Goal: Task Accomplishment & Management: Complete application form

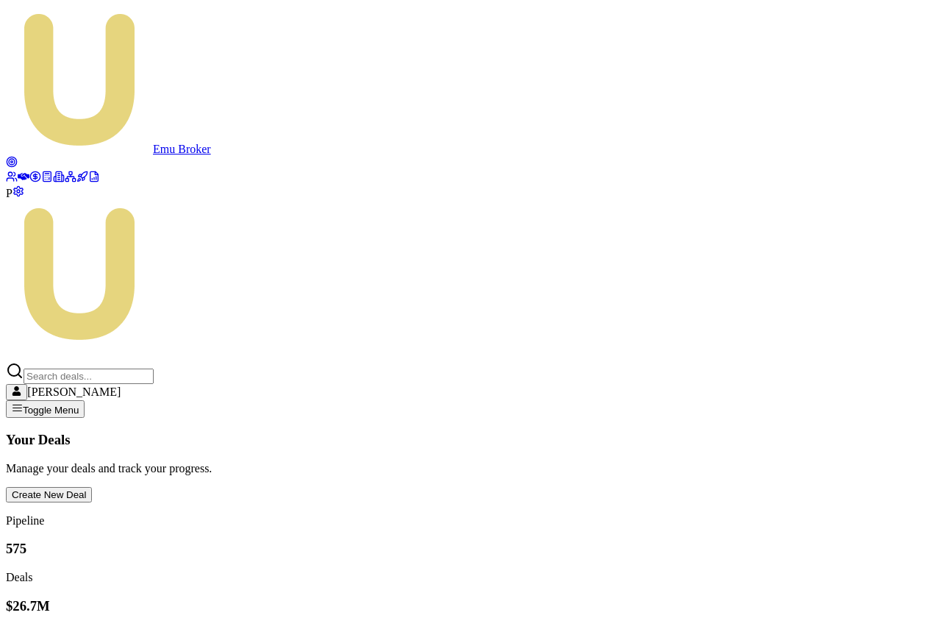
scroll to position [0, 279]
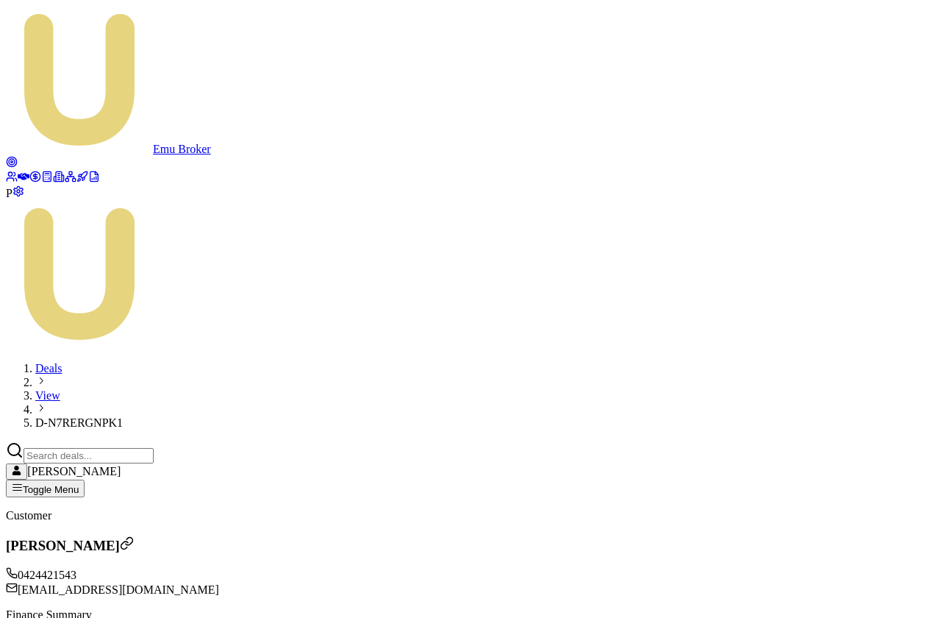
click at [13, 199] on span "P" at bounding box center [9, 193] width 7 height 13
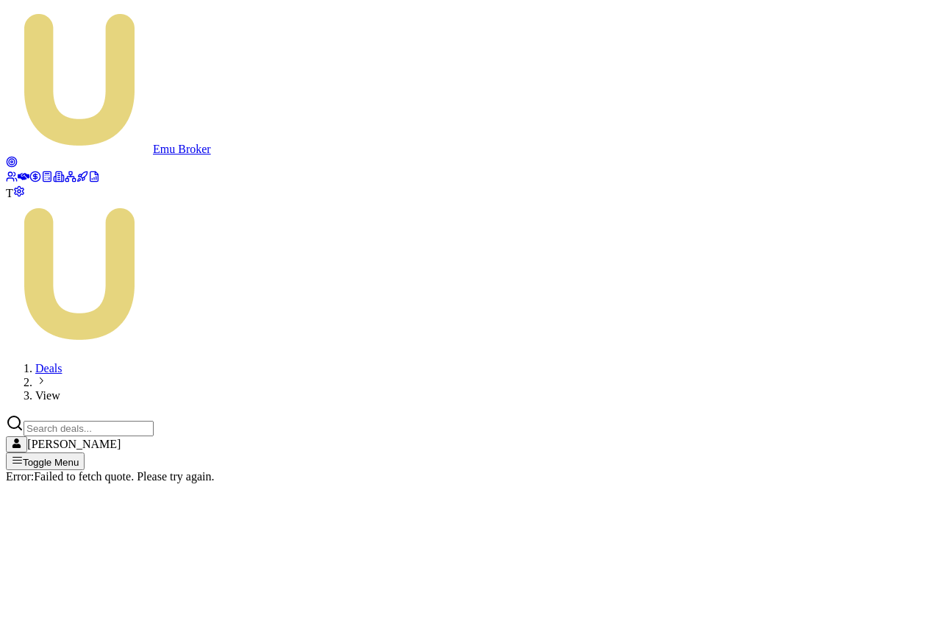
click at [18, 173] on icon at bounding box center [24, 176] width 12 height 7
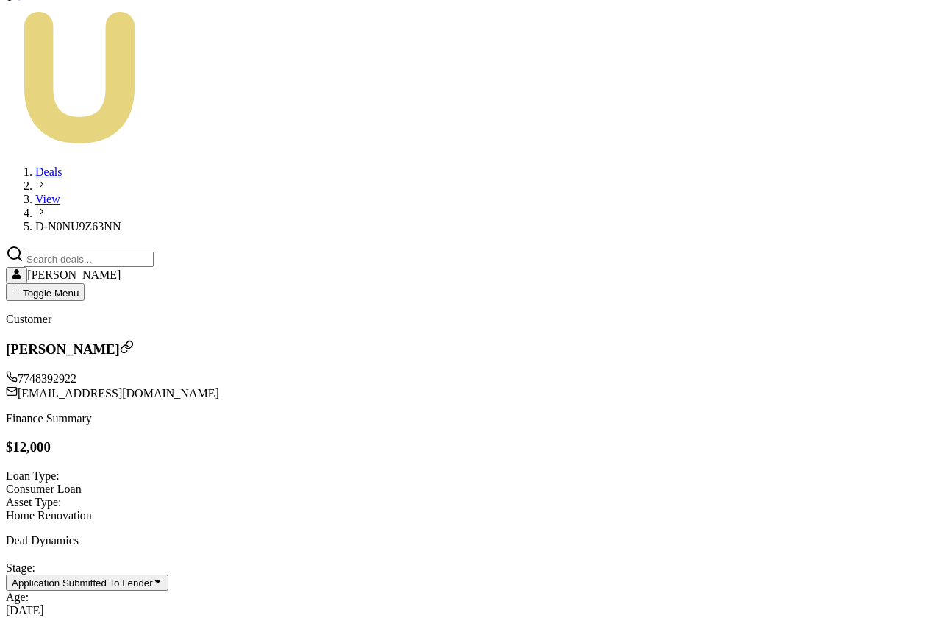
scroll to position [211, 0]
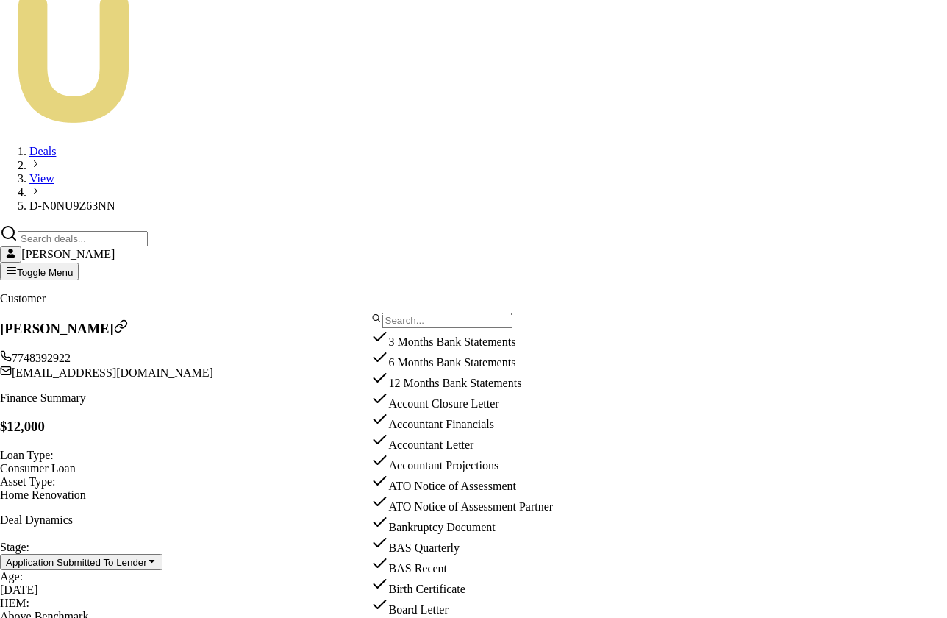
click at [438, 410] on div "Account Closure Letter" at bounding box center [467, 400] width 192 height 21
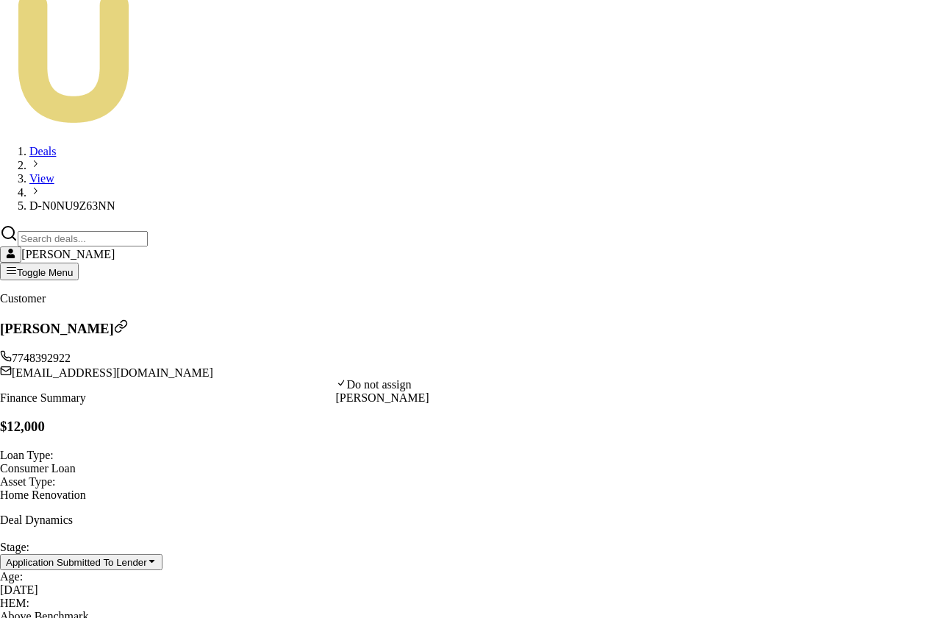
select select "U-WKEIMII873"
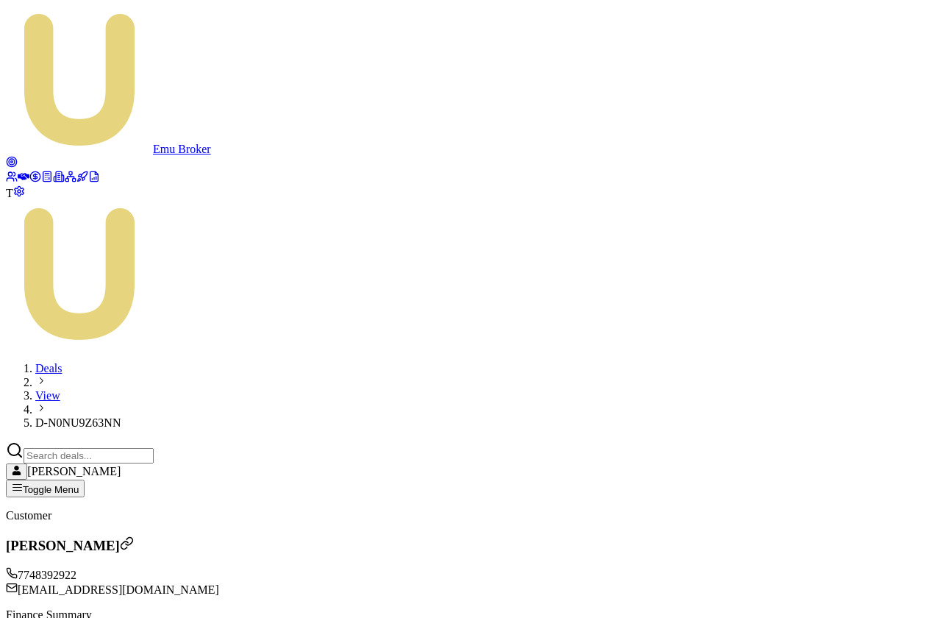
click at [166, 536] on h3 "[PERSON_NAME]" at bounding box center [473, 545] width 935 height 18
click at [92, 596] on button "Create New Deal" at bounding box center [49, 603] width 86 height 15
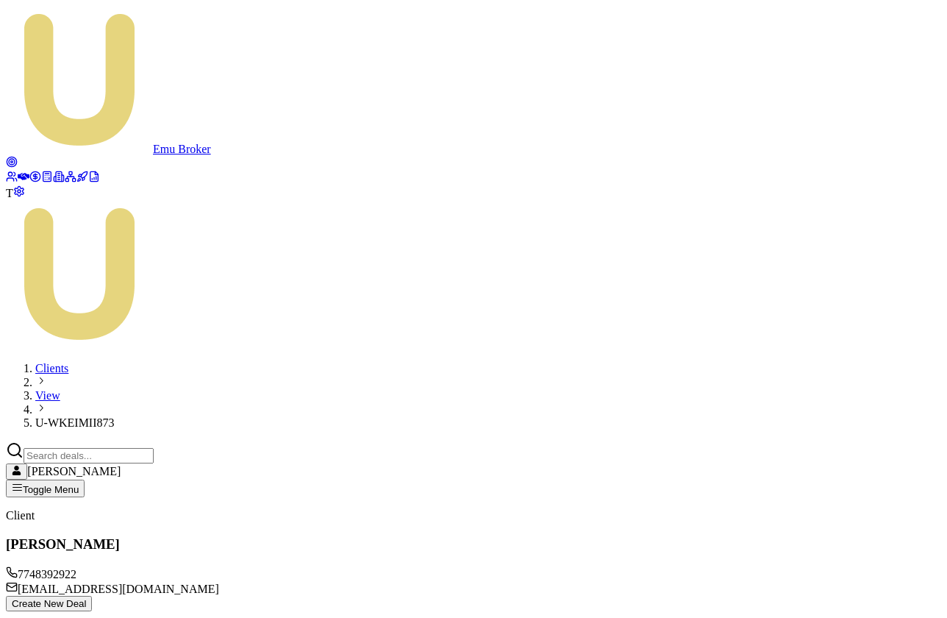
type input "$20,000.00"
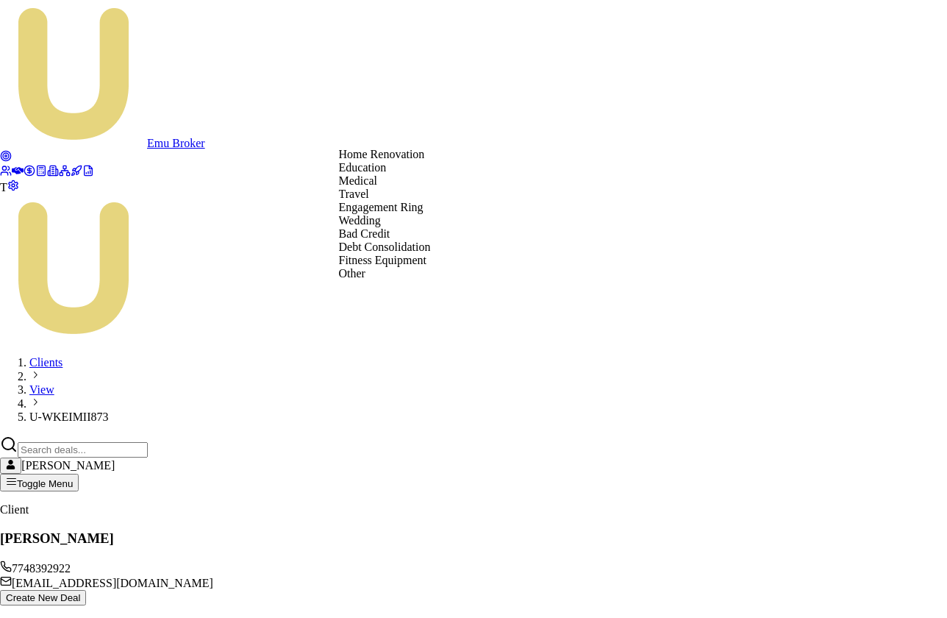
select select "DEBT_CONSOLIDATION"
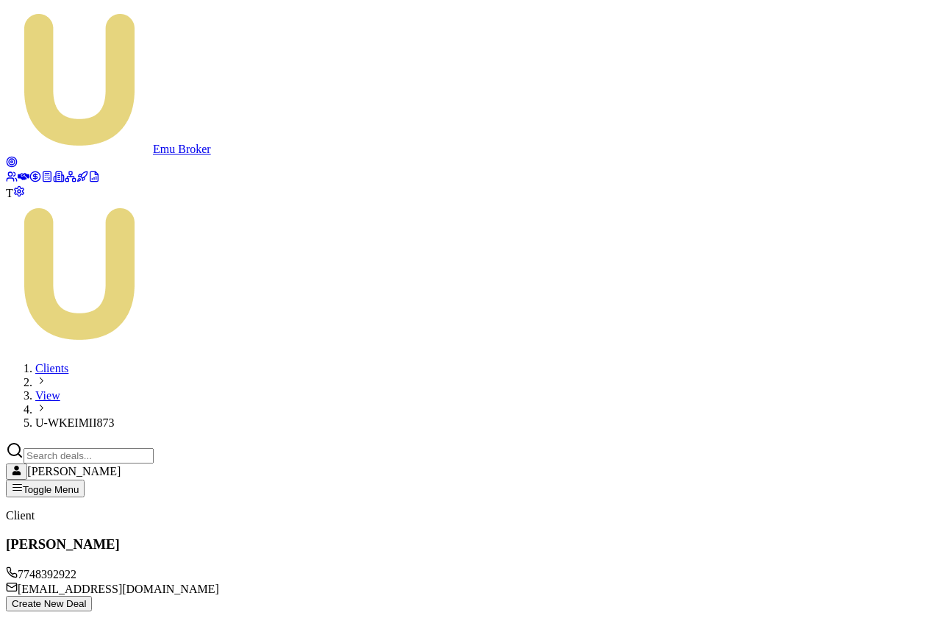
checkbox input "true"
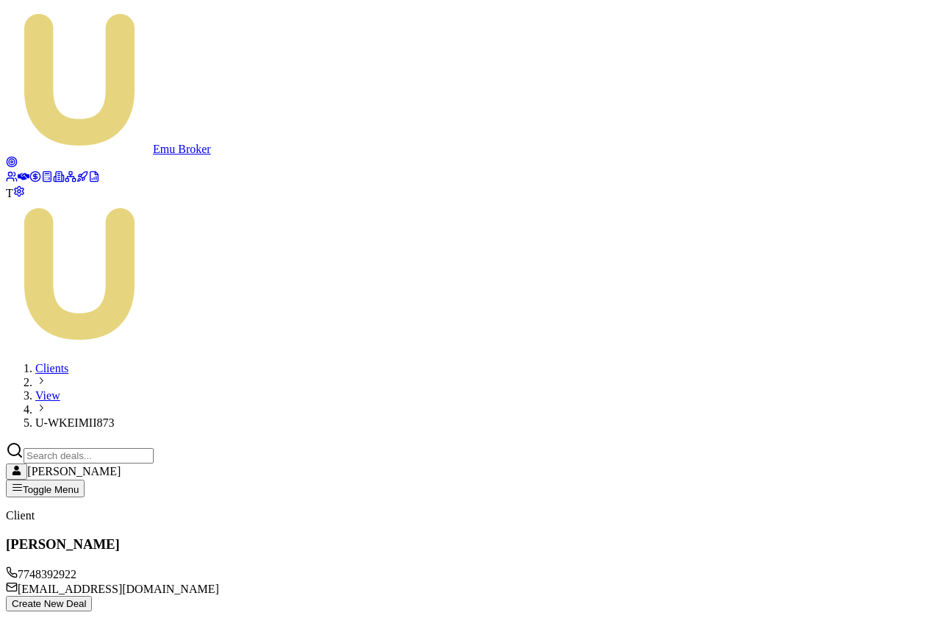
checkbox input "true"
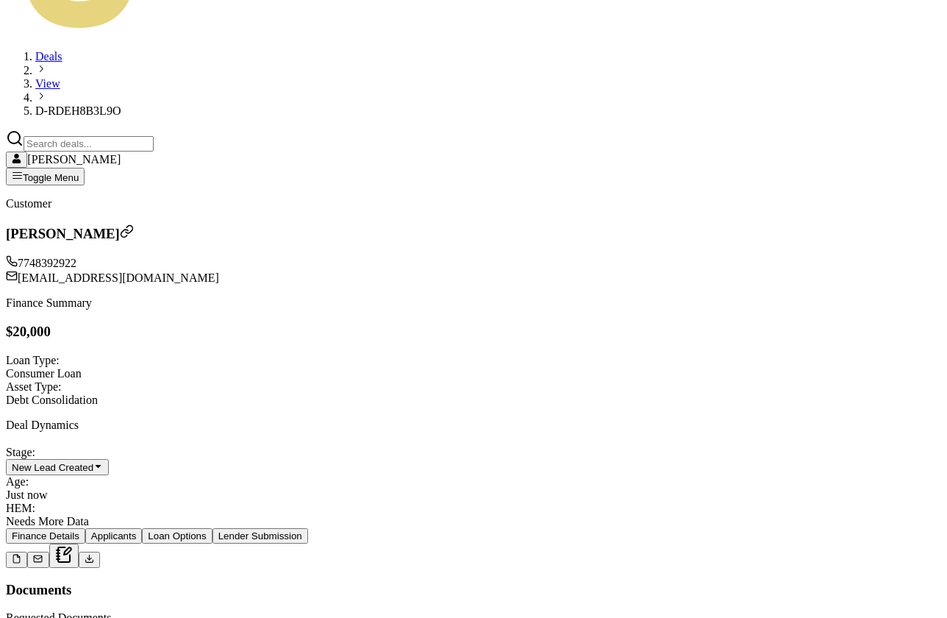
scroll to position [314, 0]
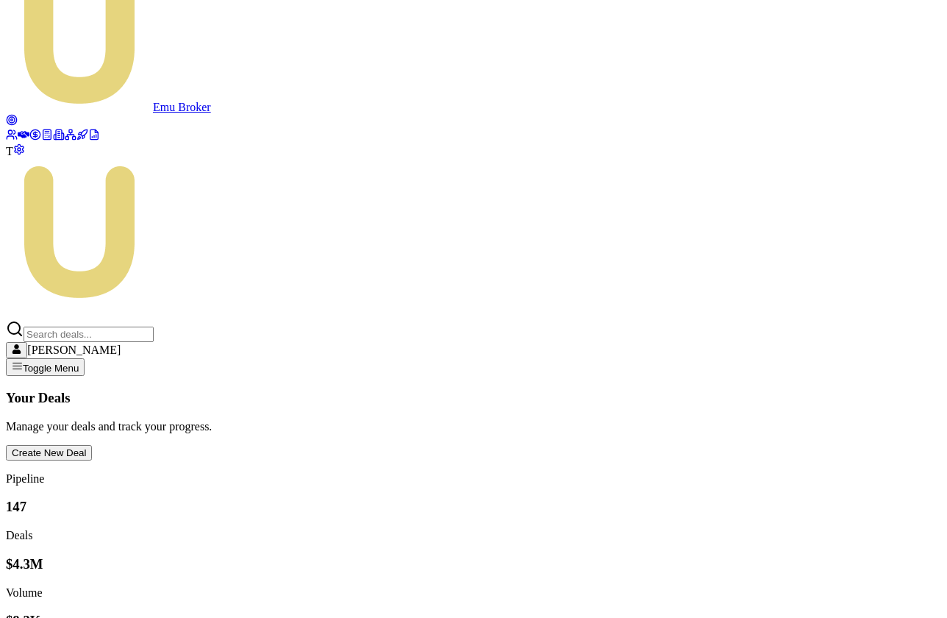
scroll to position [85, 0]
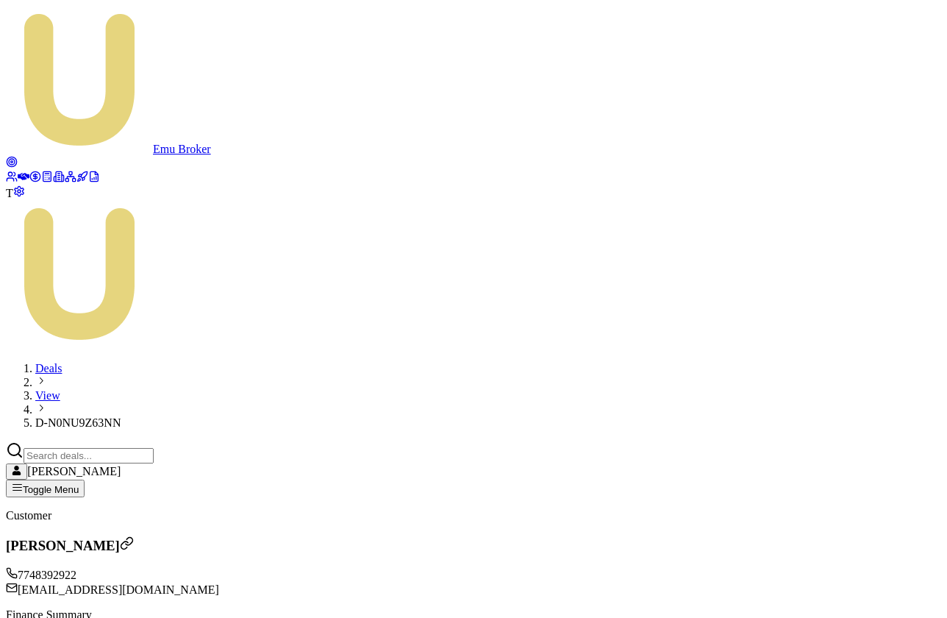
click at [156, 536] on h3 "[PERSON_NAME]" at bounding box center [473, 545] width 935 height 18
click at [92, 596] on button "Create New Deal" at bounding box center [49, 603] width 86 height 15
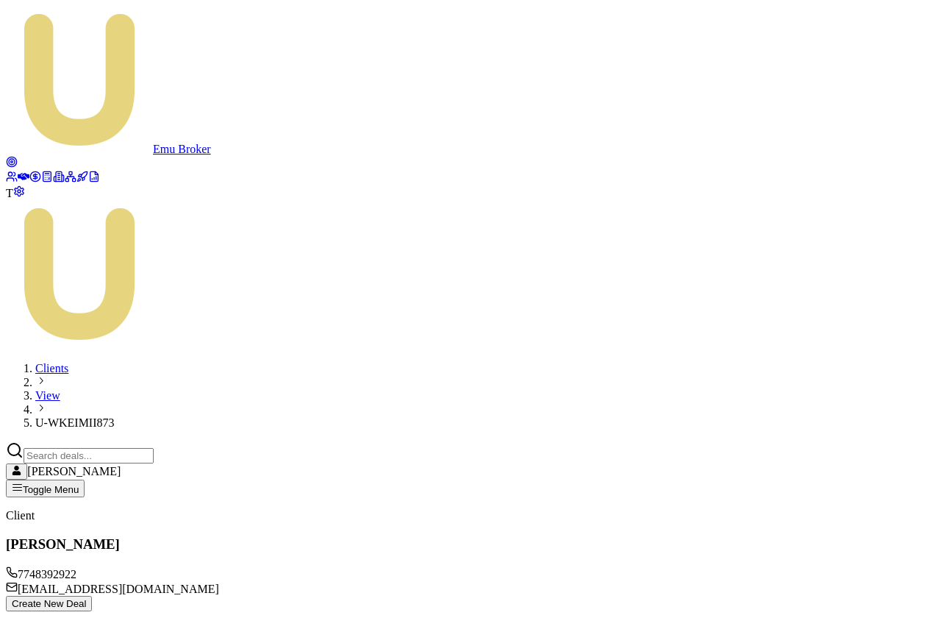
type input "$30,000.00"
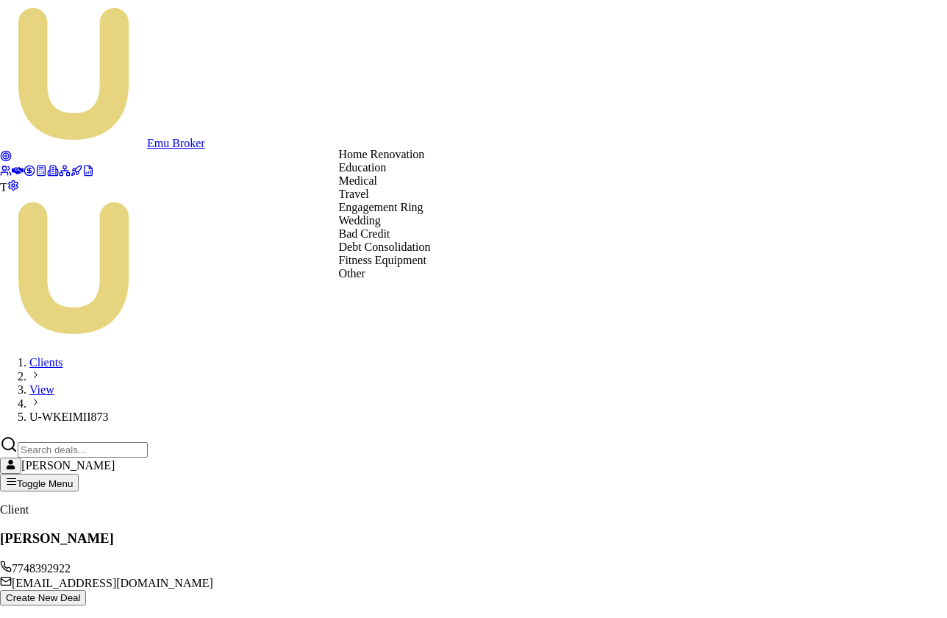
select select "TRAVEL"
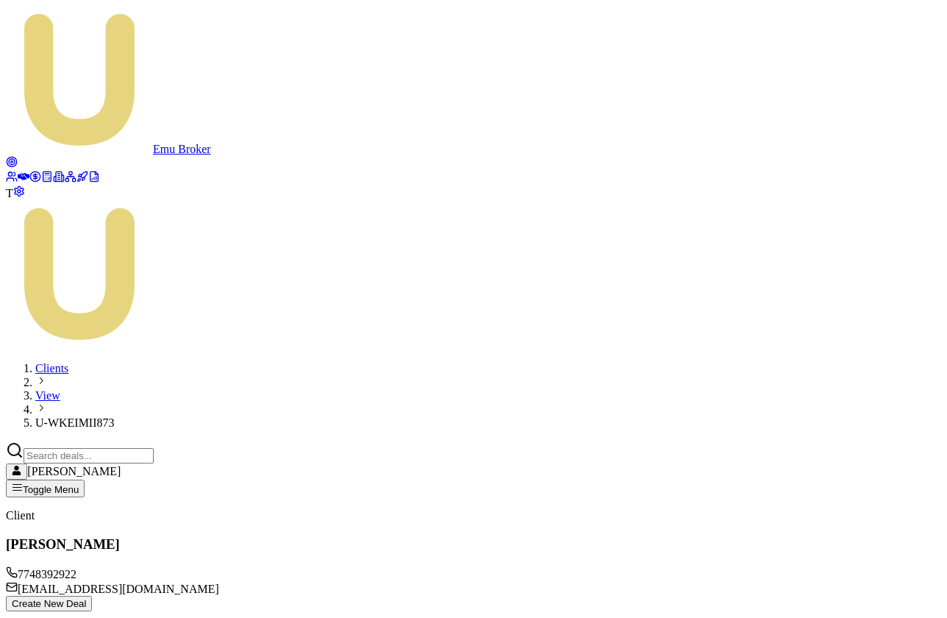
checkbox input "true"
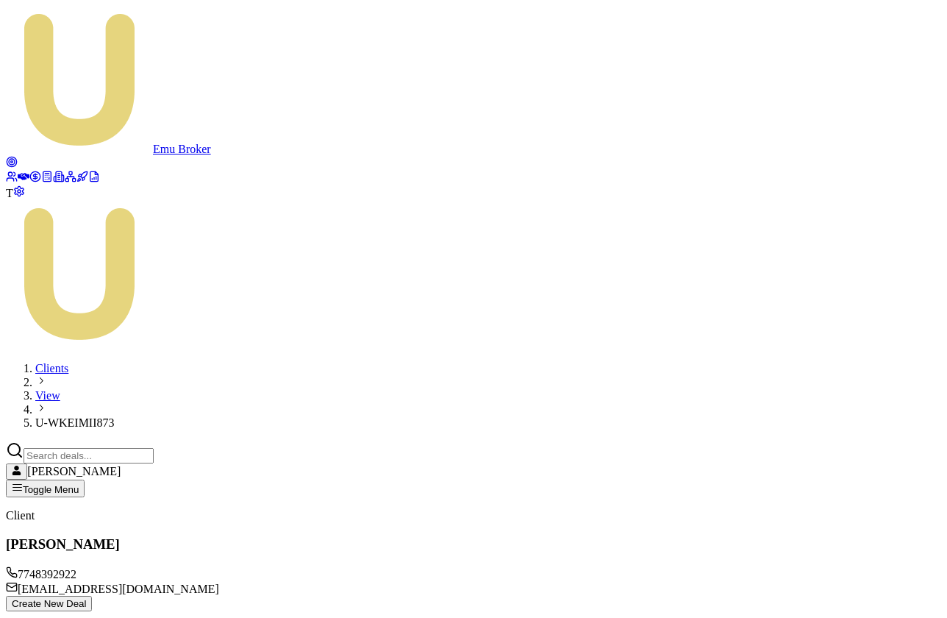
checkbox input "true"
checkbox input "false"
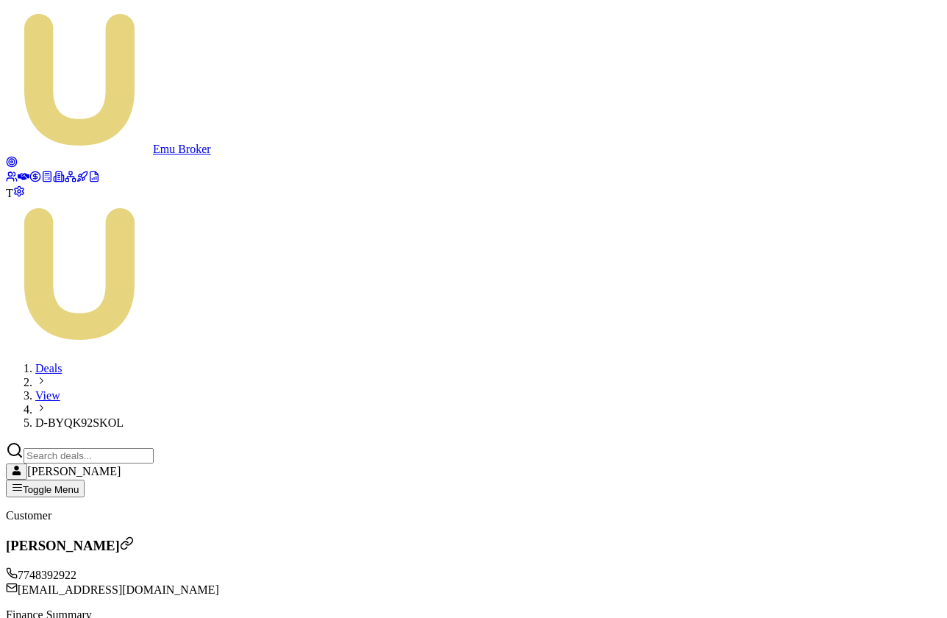
drag, startPoint x: 738, startPoint y: 274, endPoint x: 760, endPoint y: 272, distance: 21.4
click at [151, 536] on h3 "[PERSON_NAME]" at bounding box center [473, 545] width 935 height 18
click at [92, 596] on button "Create New Deal" at bounding box center [49, 603] width 86 height 15
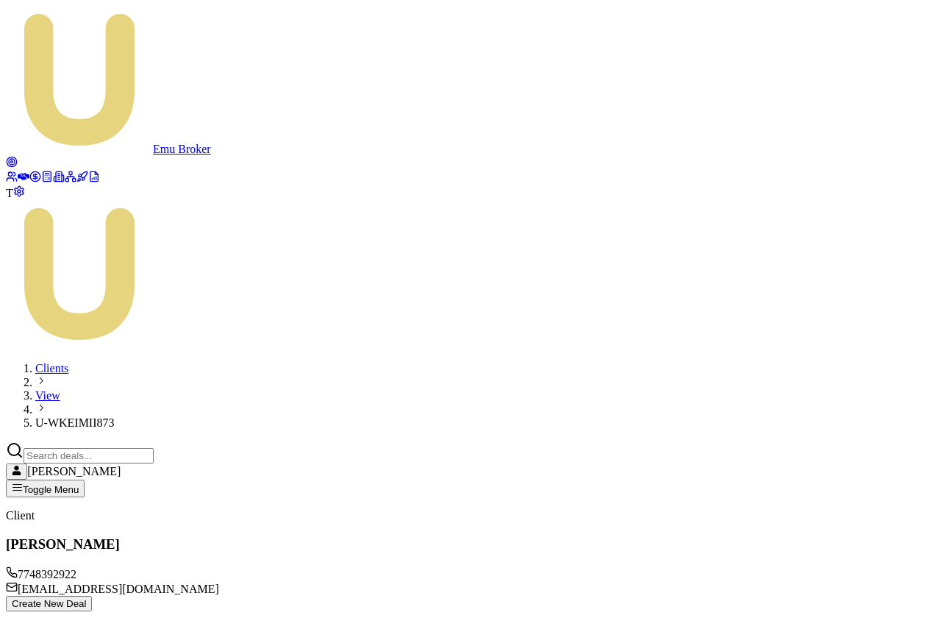
type input "$40,000.00"
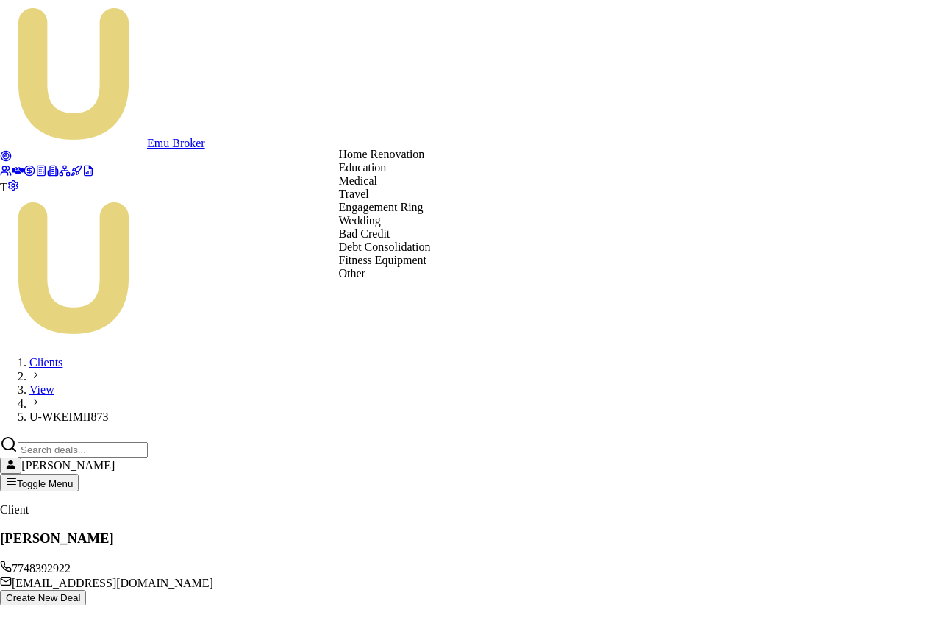
select select "BAD_CREDIT"
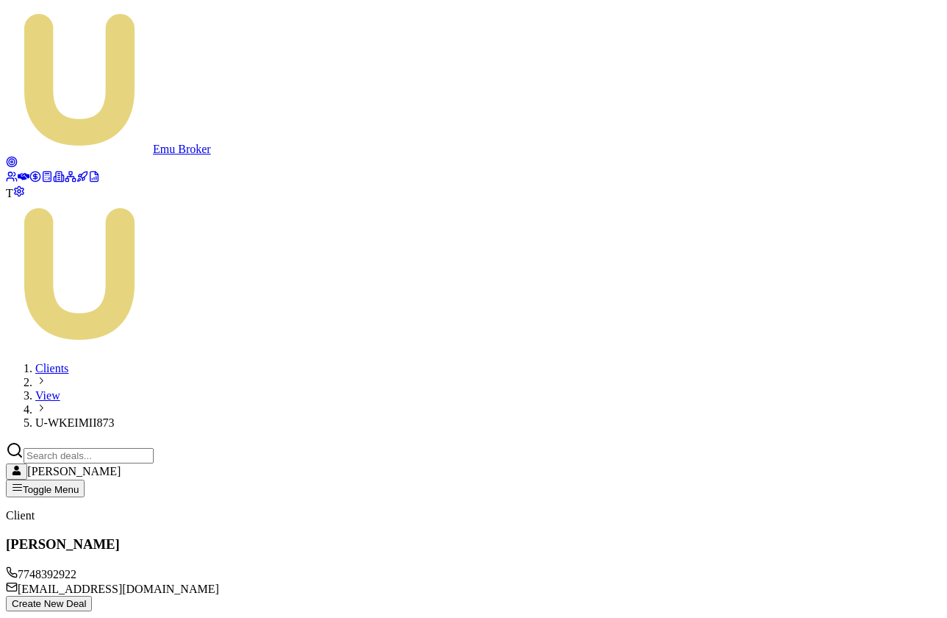
checkbox input "true"
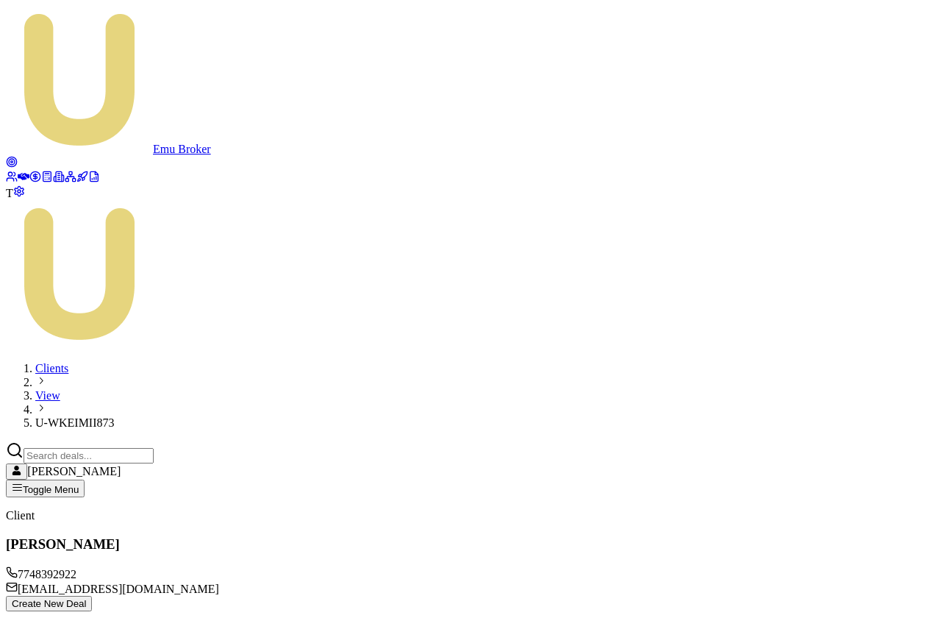
checkbox input "true"
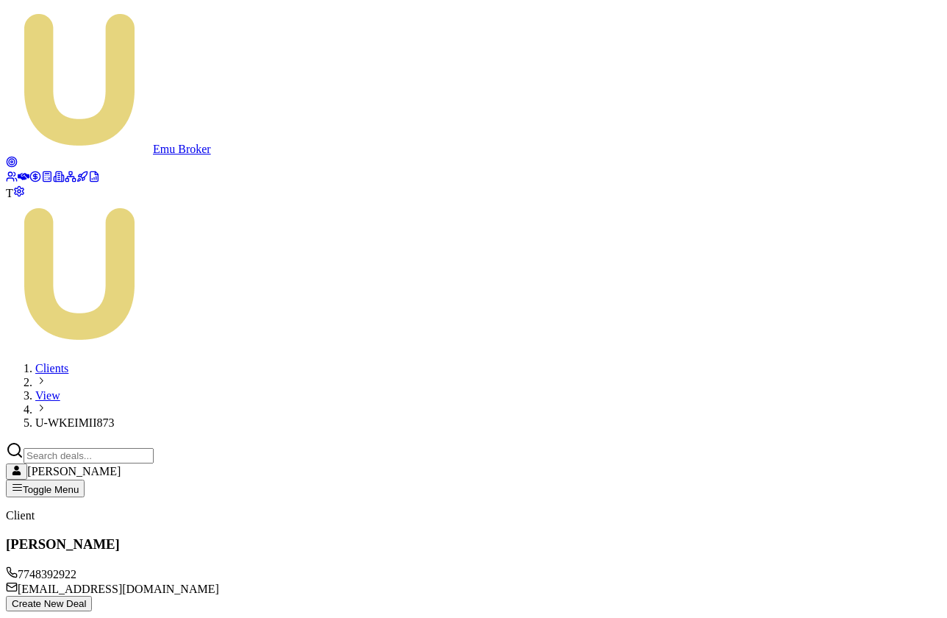
checkbox input "false"
click at [160, 536] on h3 "[PERSON_NAME]" at bounding box center [473, 545] width 935 height 18
click at [92, 596] on button "Create New Deal" at bounding box center [49, 603] width 86 height 15
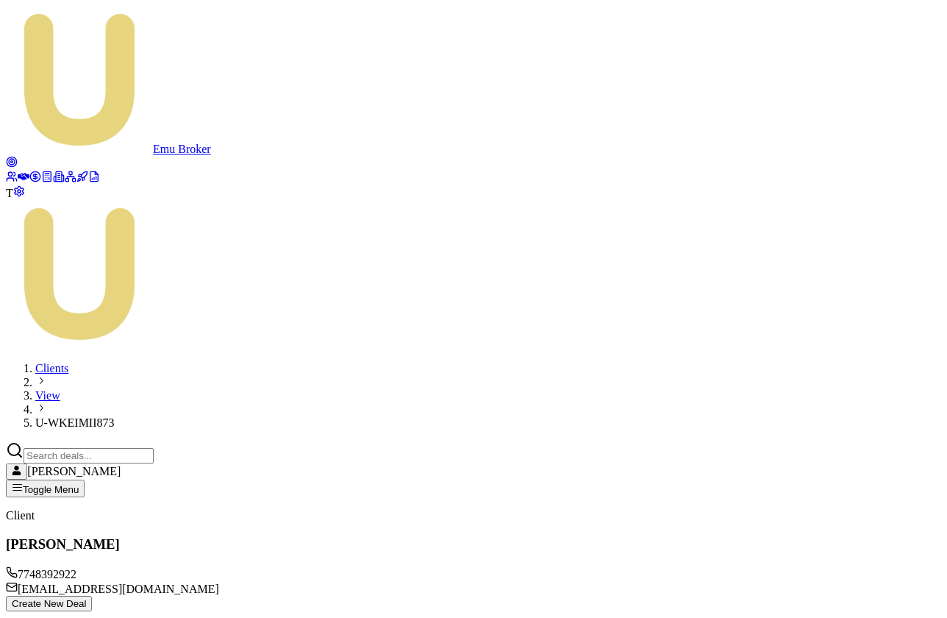
type input "$30,000.00"
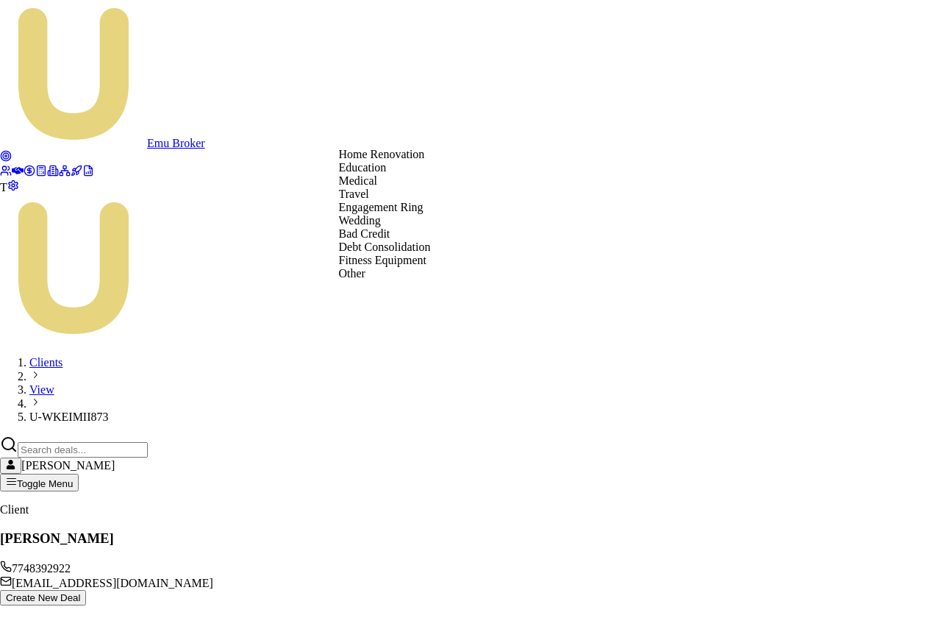
select select "WEDDING"
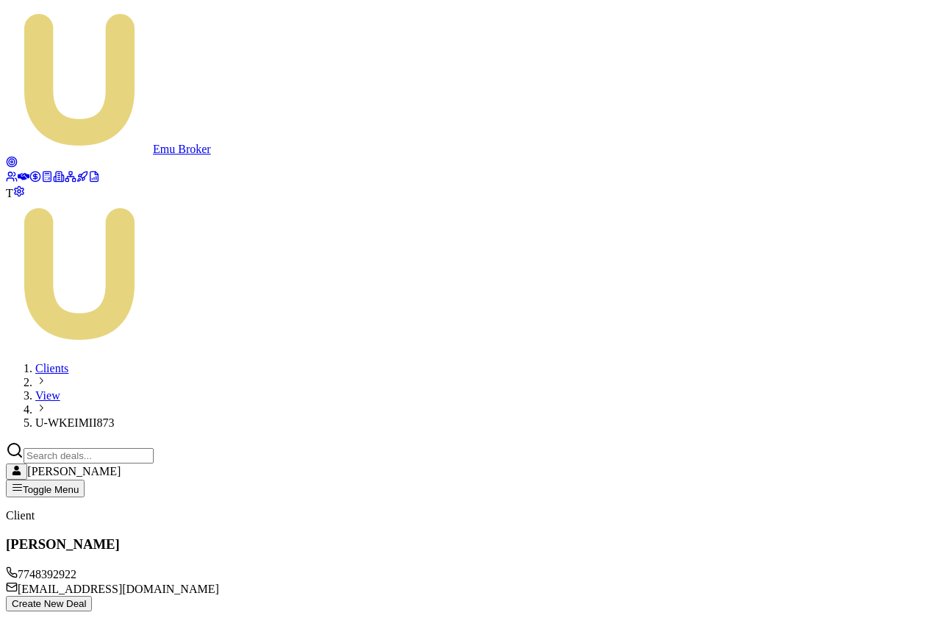
checkbox input "true"
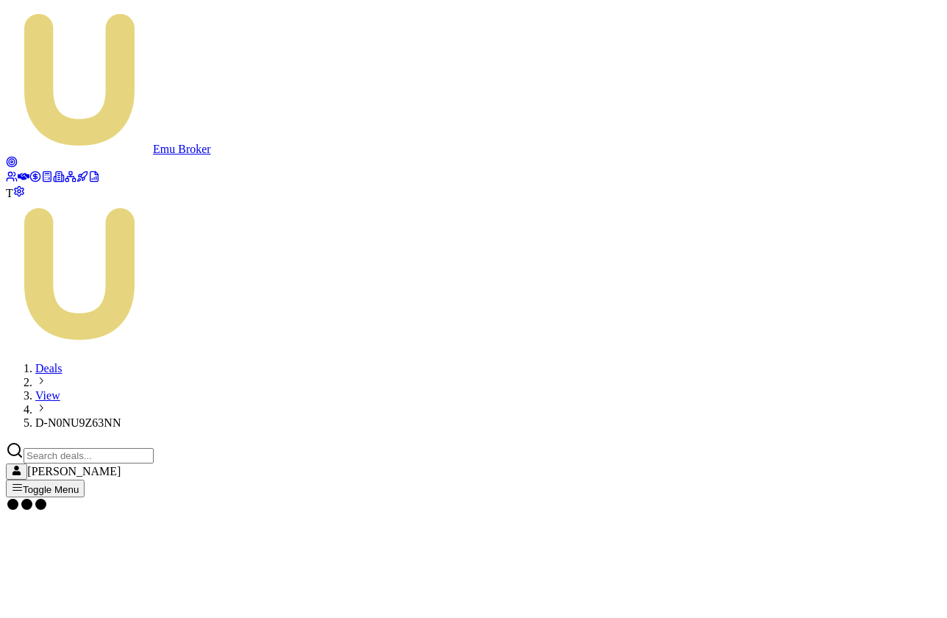
click at [13, 199] on span "T" at bounding box center [9, 193] width 7 height 13
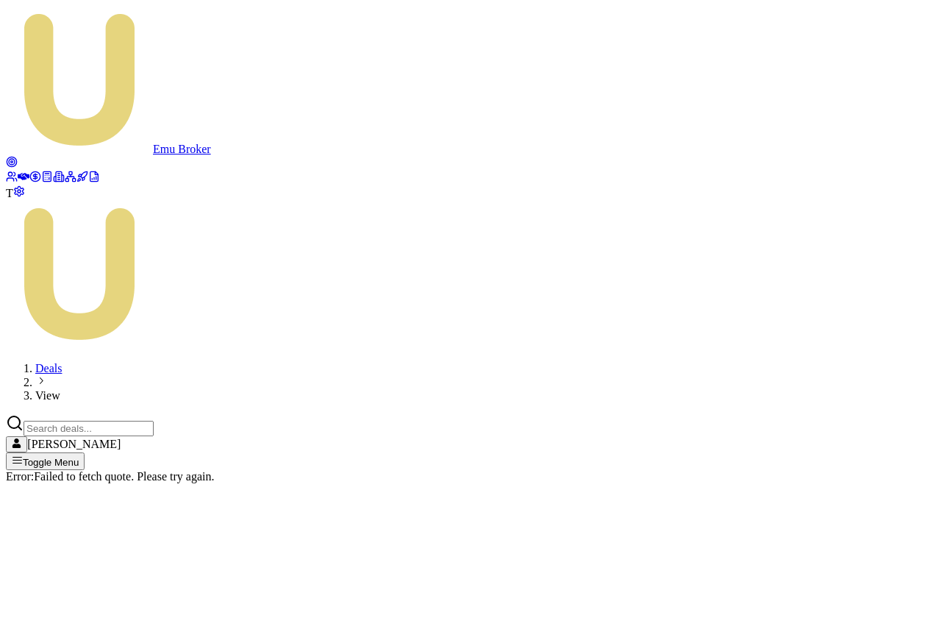
click at [23, 173] on icon at bounding box center [24, 176] width 12 height 7
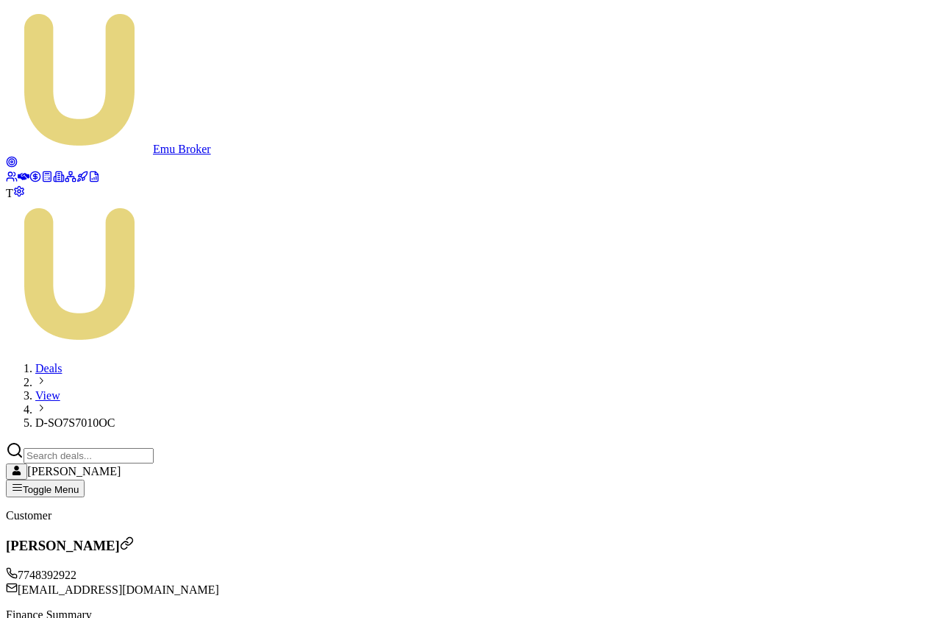
click at [115, 416] on span "D-SO7S7010OC" at bounding box center [74, 422] width 79 height 13
copy span "D-SO7S7010OC"
click at [149, 536] on h3 "[PERSON_NAME]" at bounding box center [473, 545] width 935 height 18
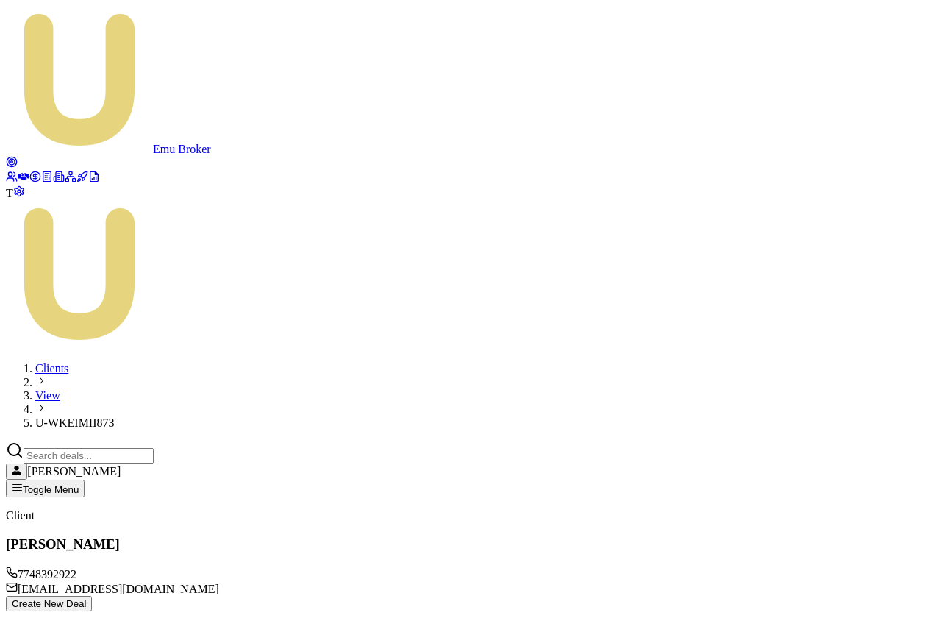
click at [92, 596] on button "Create New Deal" at bounding box center [49, 603] width 86 height 15
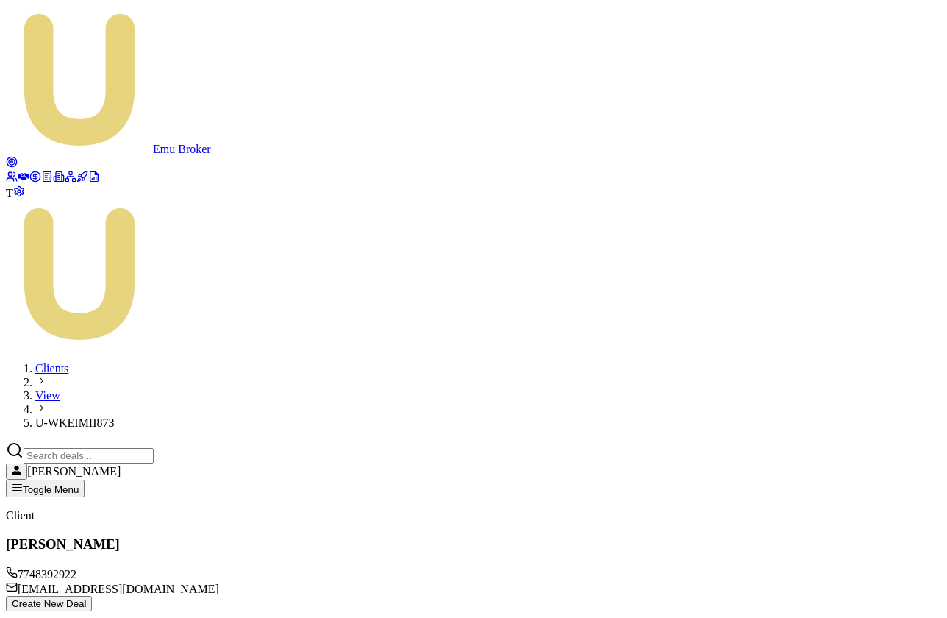
type input "$20,000.00"
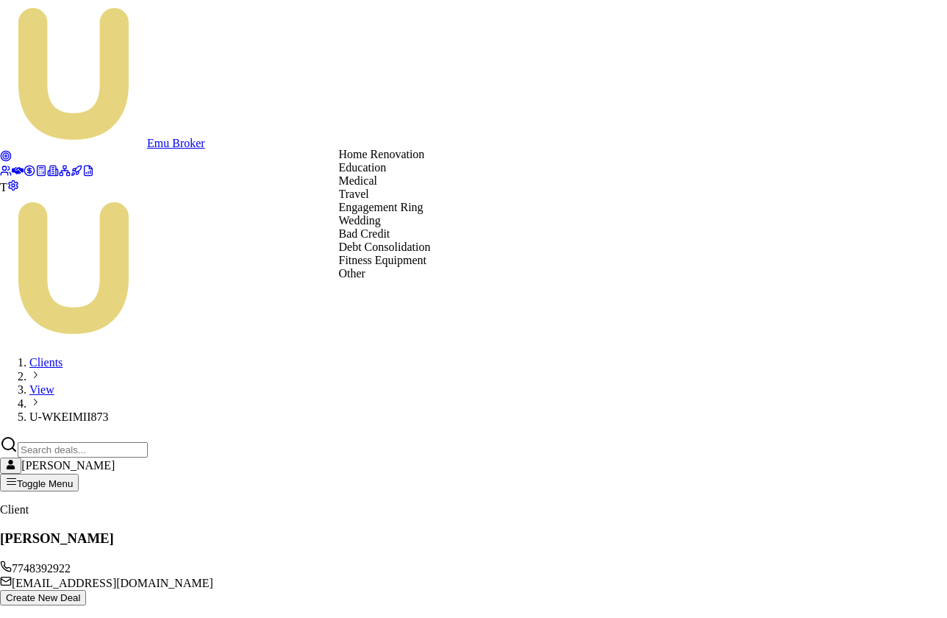
select select "BAD_CREDIT"
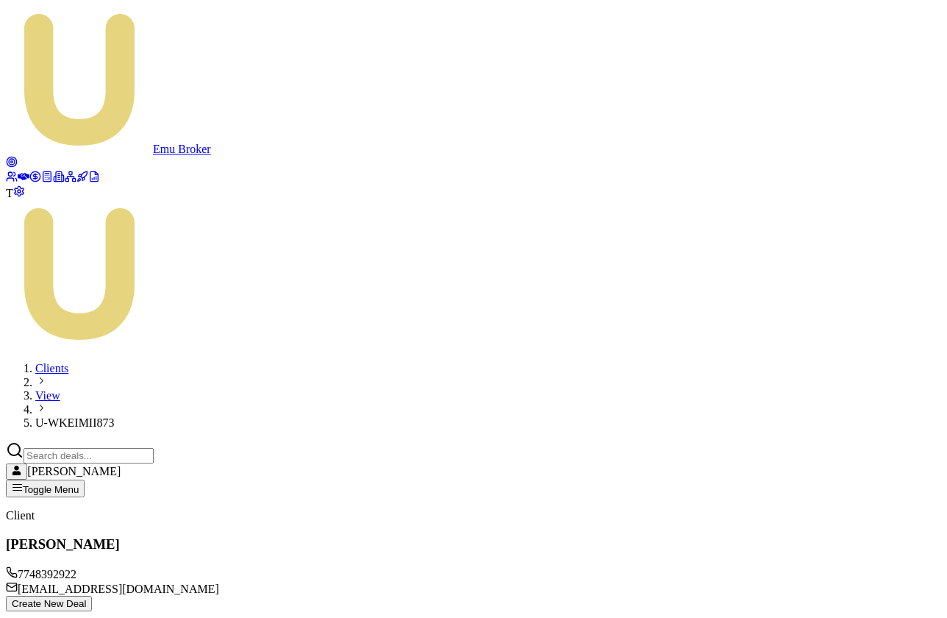
checkbox input "true"
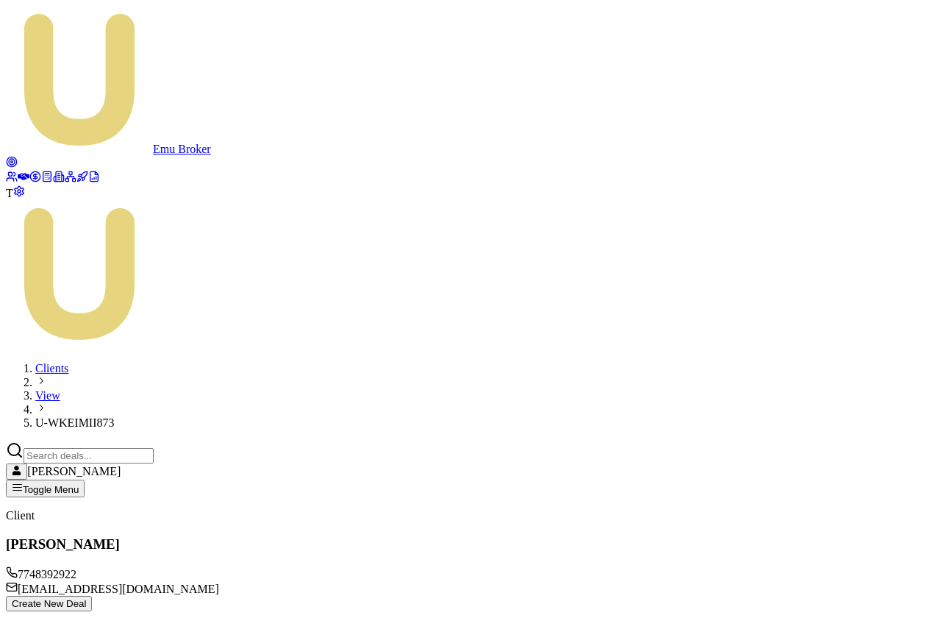
checkbox input "true"
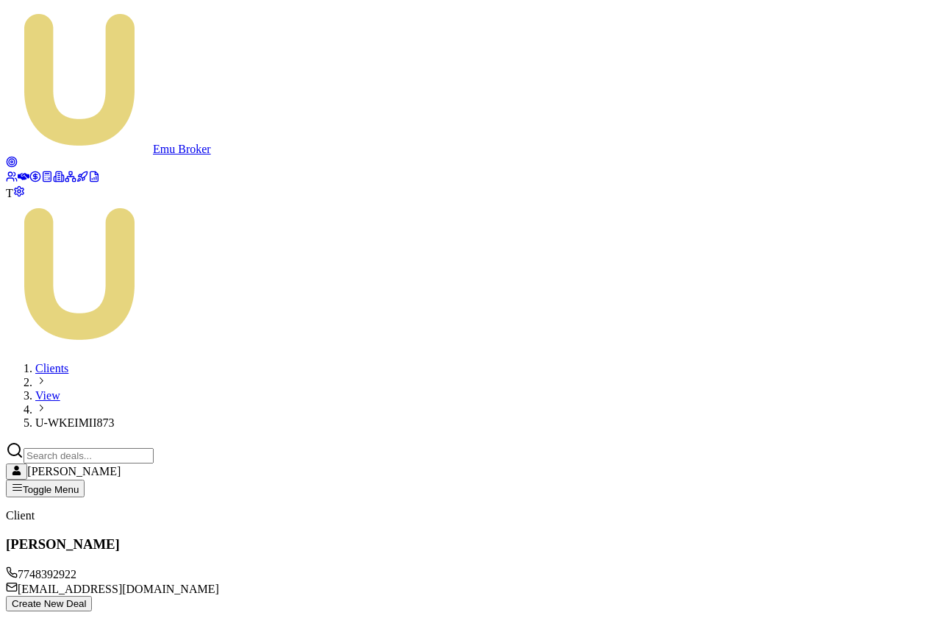
checkbox input "false"
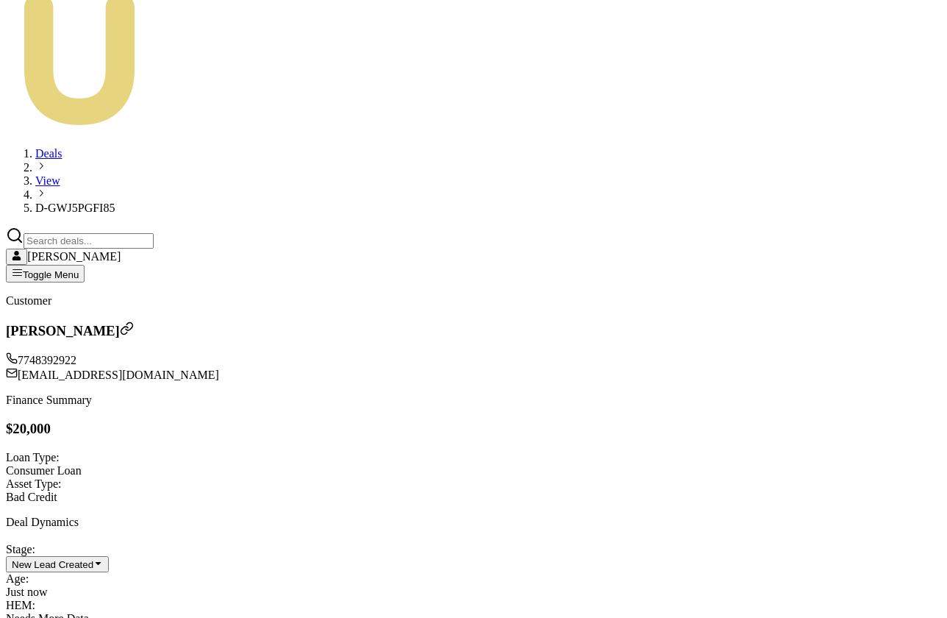
scroll to position [254, 0]
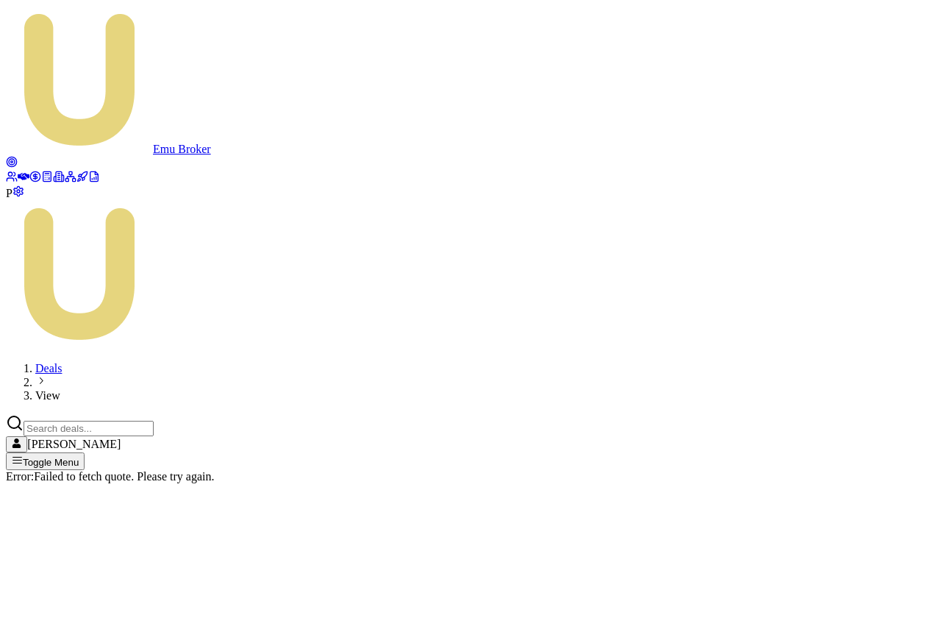
click at [29, 172] on link at bounding box center [24, 178] width 12 height 13
click at [23, 173] on icon at bounding box center [24, 176] width 12 height 7
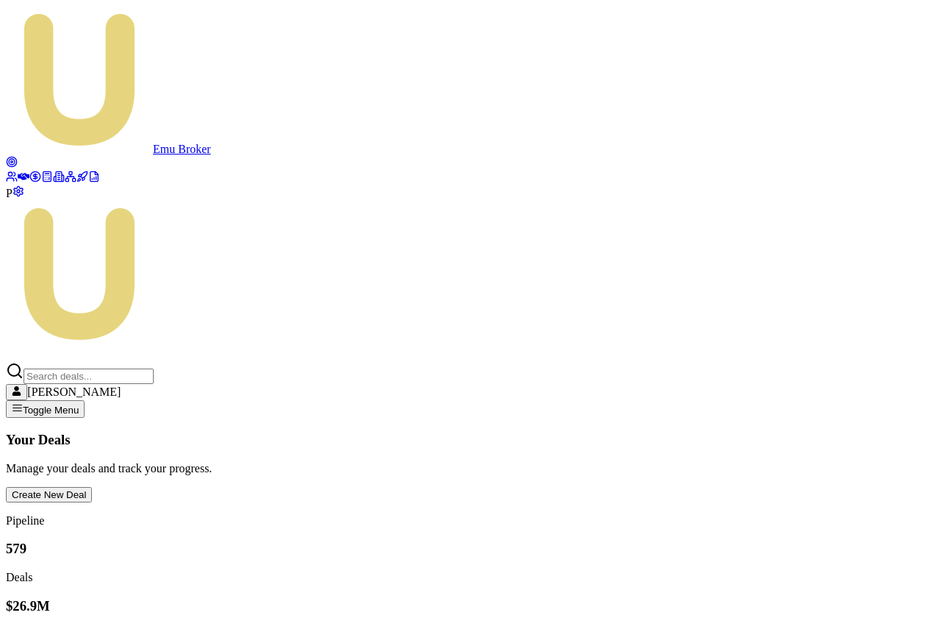
click at [13, 199] on span "P" at bounding box center [9, 193] width 7 height 13
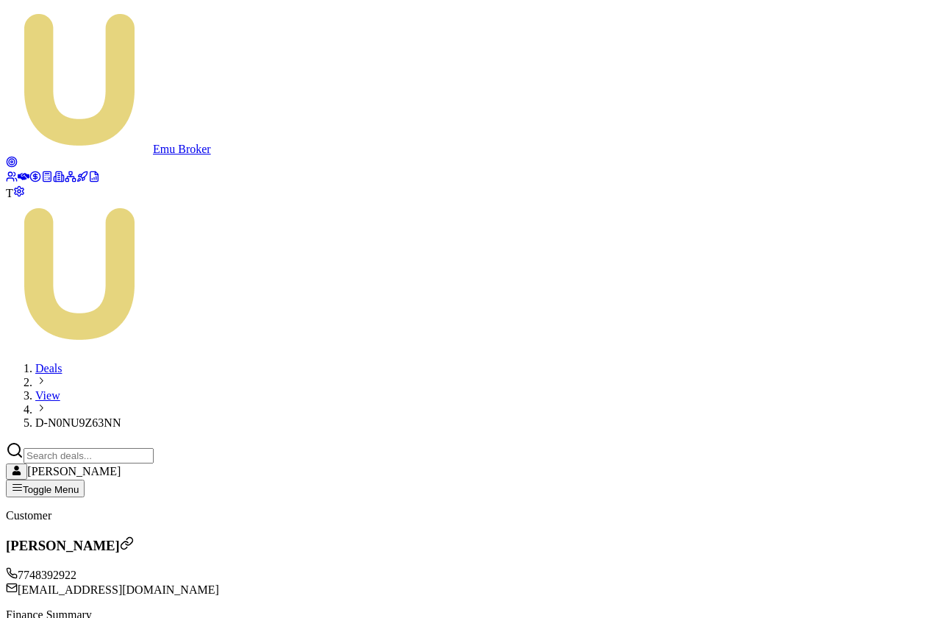
click at [161, 536] on h3 "[PERSON_NAME]" at bounding box center [473, 545] width 935 height 18
click at [92, 596] on button "Create New Deal" at bounding box center [49, 603] width 86 height 15
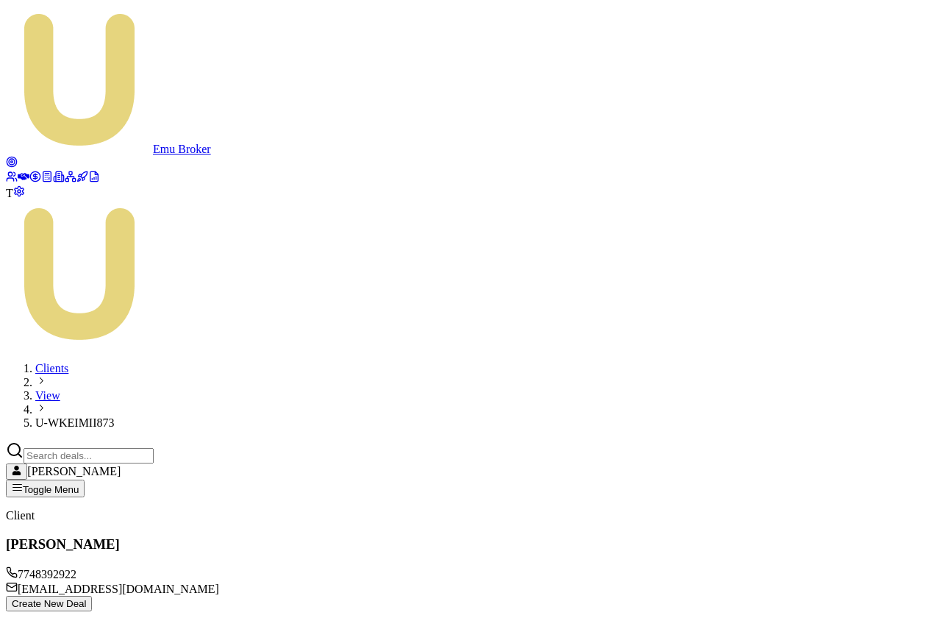
type input "$25,000.00"
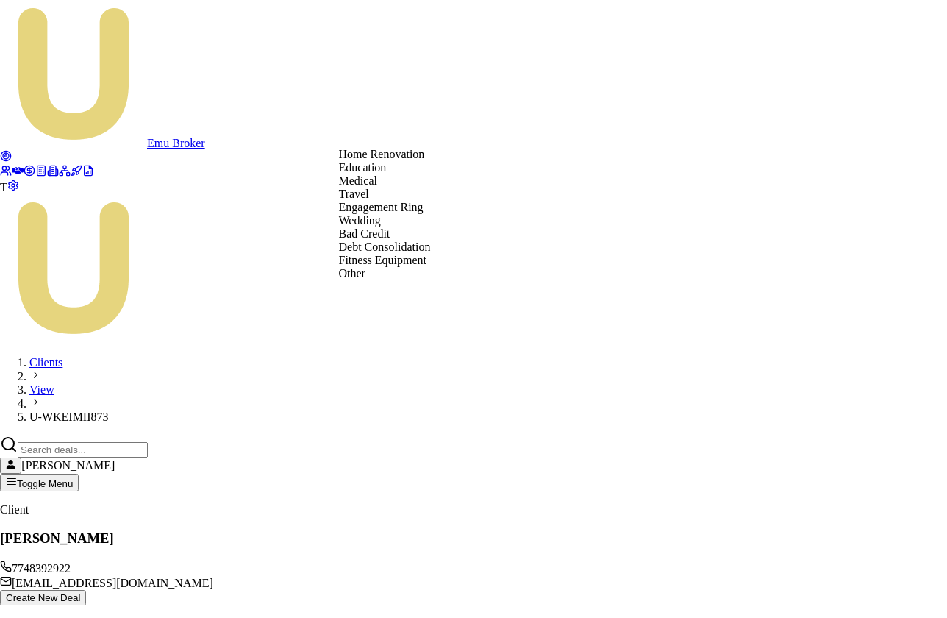
select select "FITNESS_EQUIPMENT"
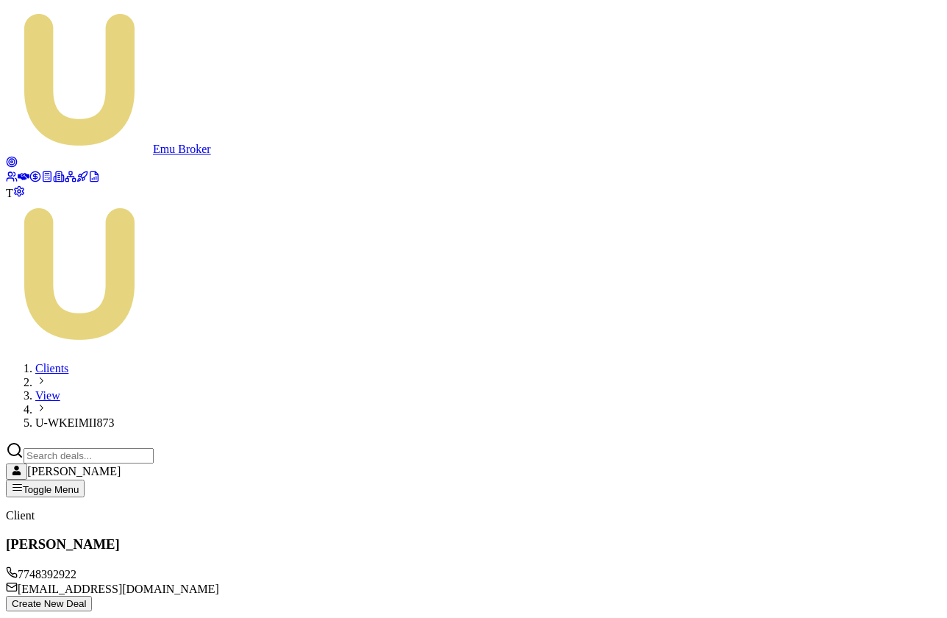
checkbox input "true"
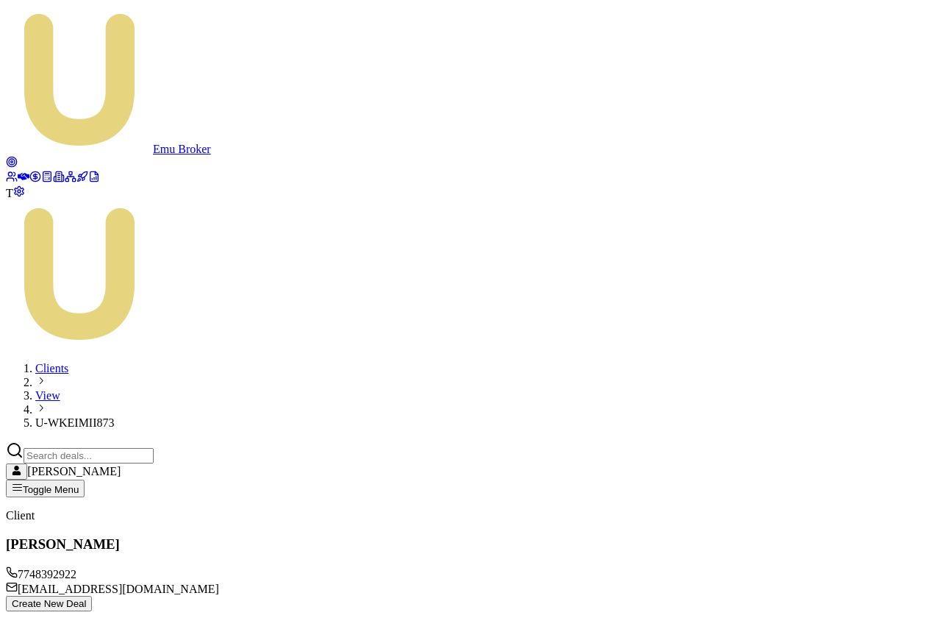
checkbox input "true"
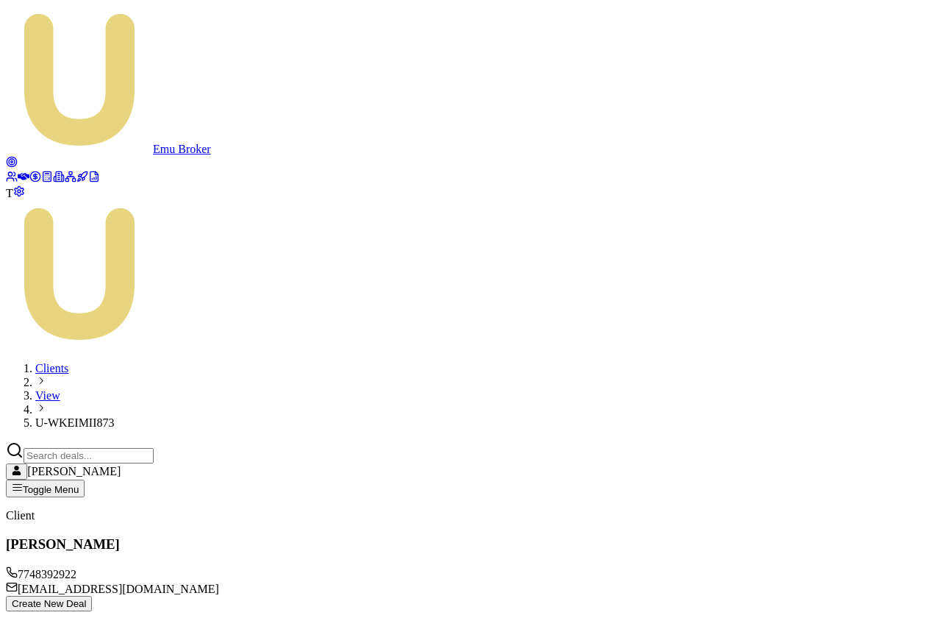
checkbox input "false"
click at [126, 416] on span "D-YN0X8YQM6V" at bounding box center [80, 422] width 91 height 13
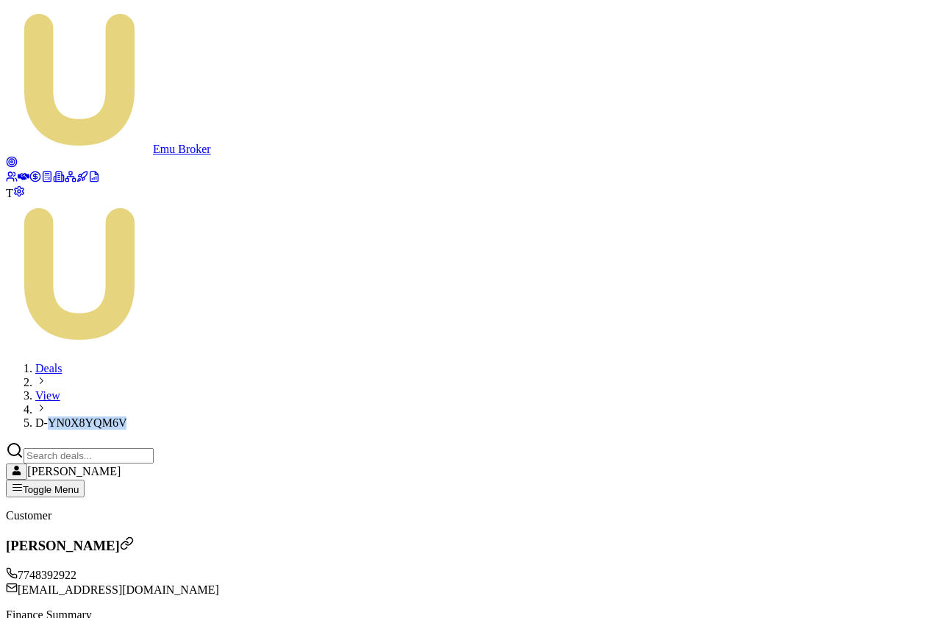
click at [126, 416] on span "D-YN0X8YQM6V" at bounding box center [80, 422] width 91 height 13
copy span "D-YN0X8YQM6V"
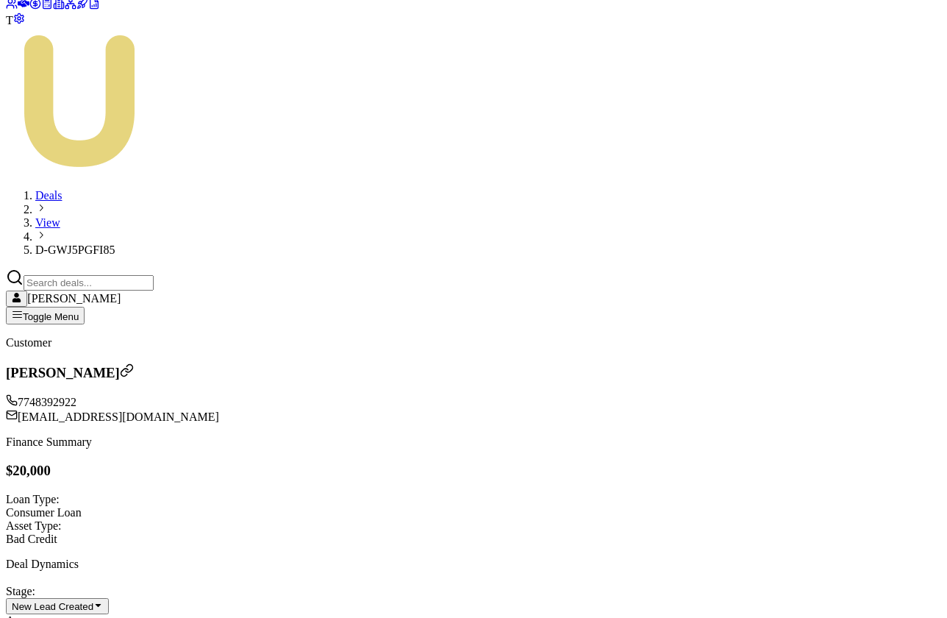
scroll to position [184, 0]
